Goal: Task Accomplishment & Management: Manage account settings

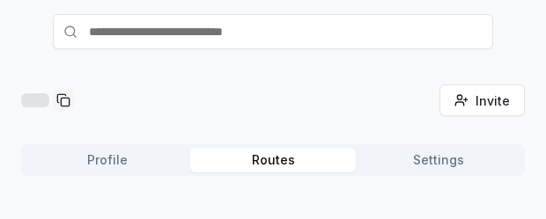
scroll to position [92, 0]
click at [270, 97] on div "Invite friends Invite Profile Routes Settings" at bounding box center [273, 138] width 504 height 106
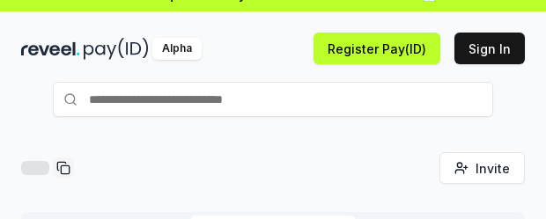
scroll to position [0, 0]
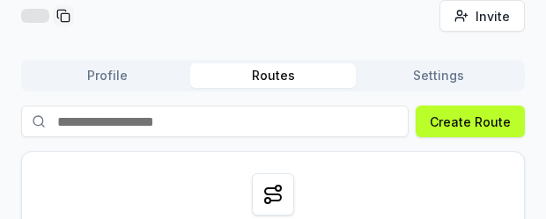
scroll to position [166, 0]
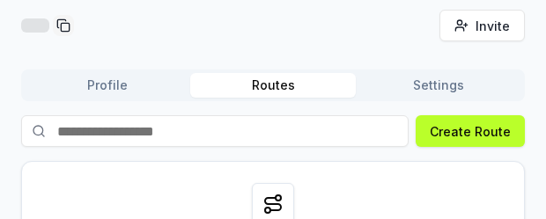
click at [454, 79] on button "Settings" at bounding box center [439, 85] width 166 height 25
